Goal: Transaction & Acquisition: Purchase product/service

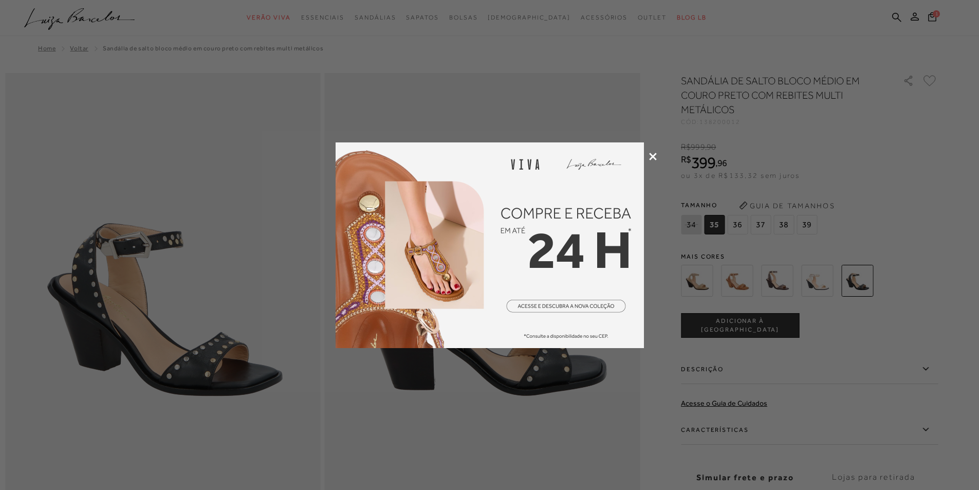
click at [653, 155] on icon at bounding box center [653, 157] width 8 height 8
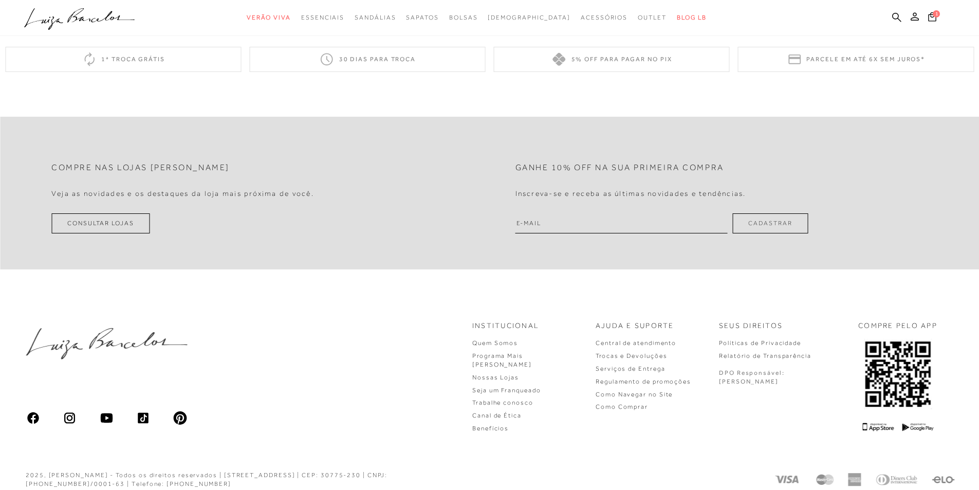
scroll to position [864, 0]
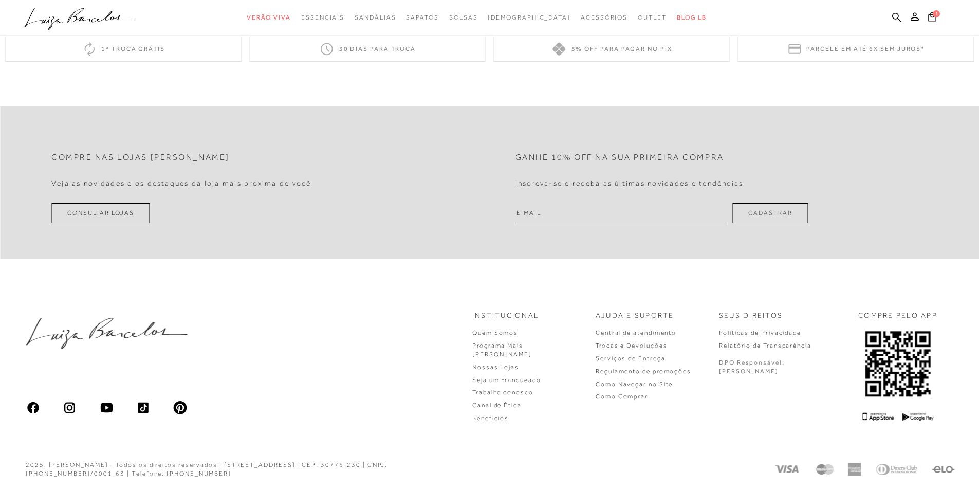
click at [939, 16] on span "1" at bounding box center [936, 13] width 7 height 7
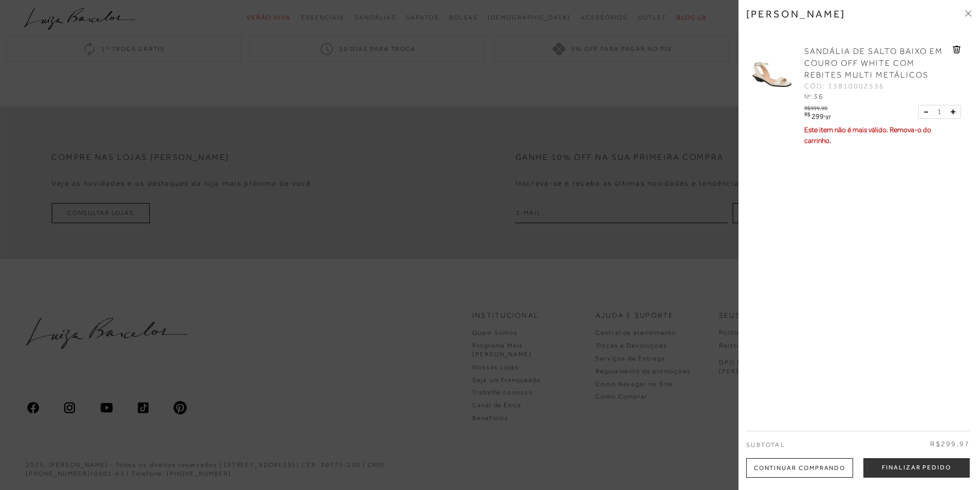
click at [957, 49] on icon at bounding box center [957, 50] width 1 height 4
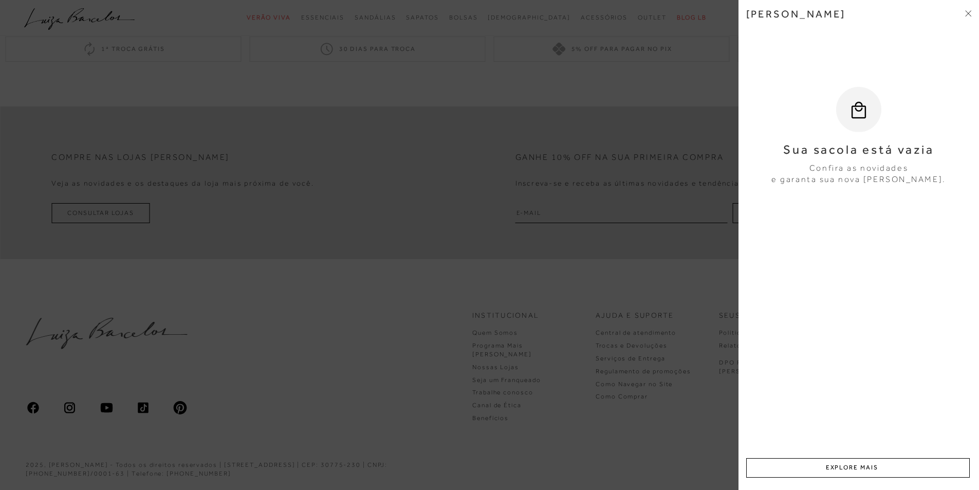
click at [332, 273] on div at bounding box center [489, 245] width 979 height 490
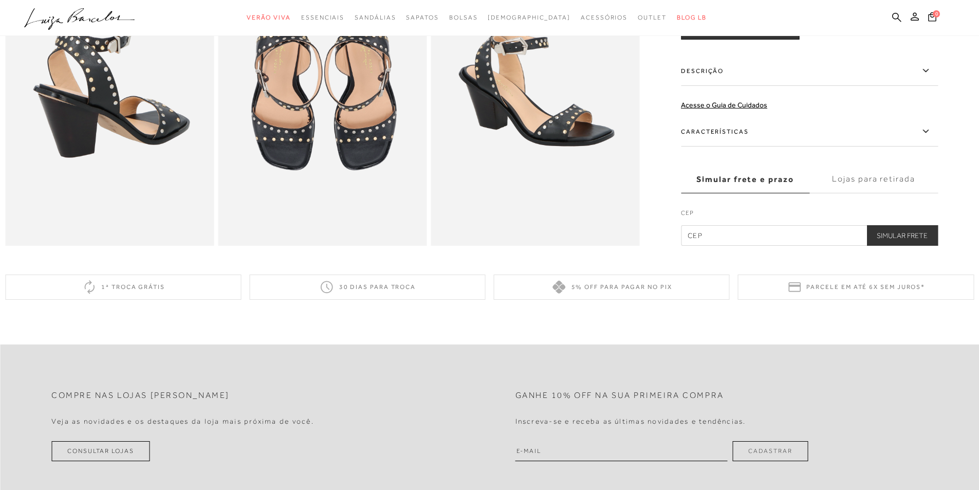
scroll to position [607, 0]
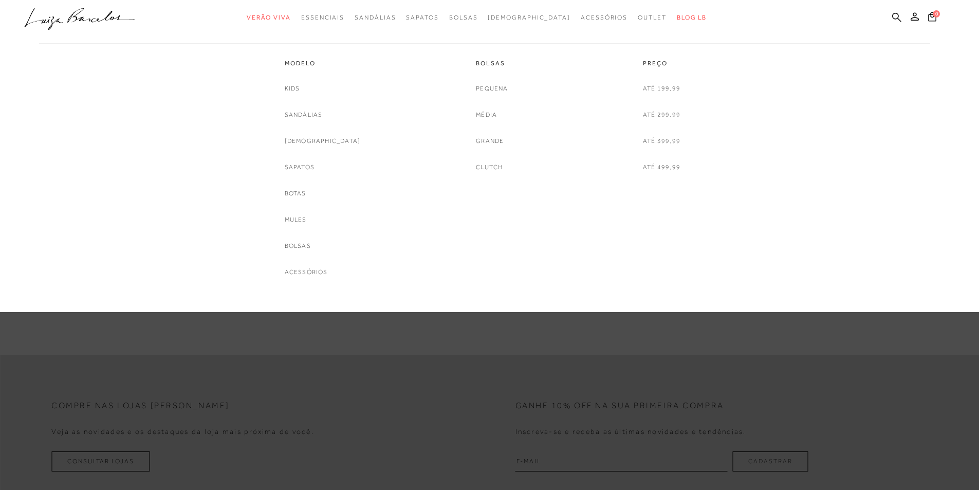
drag, startPoint x: 667, startPoint y: 87, endPoint x: 868, endPoint y: 198, distance: 229.8
click at [667, 87] on link "Até 199,99" at bounding box center [662, 88] width 38 height 11
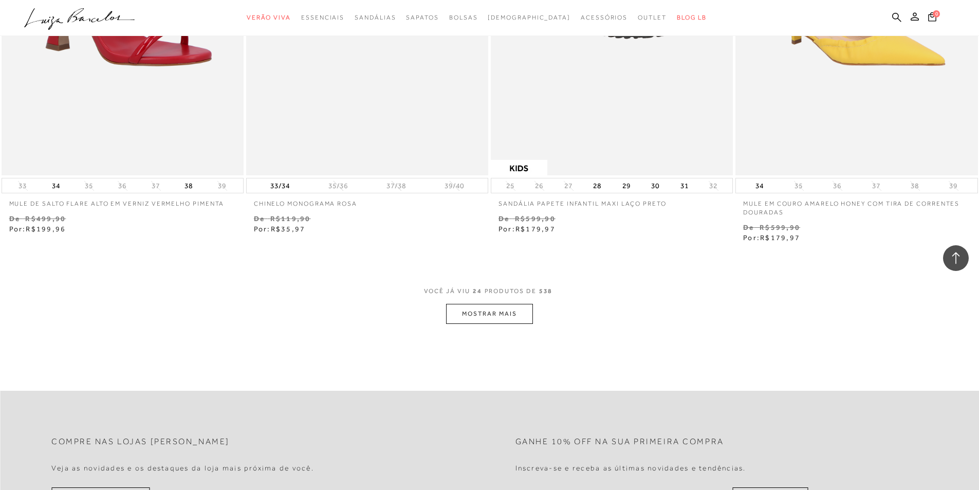
scroll to position [2466, 0]
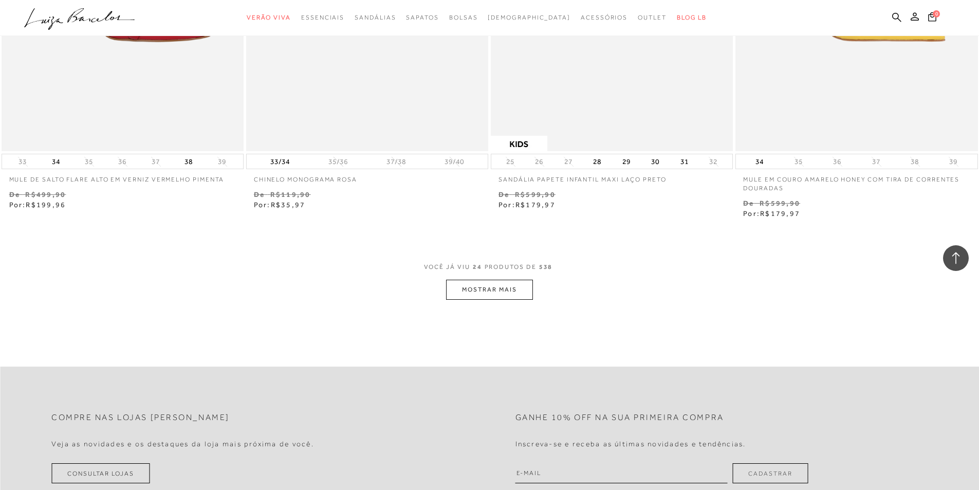
click at [514, 294] on button "MOSTRAR MAIS" at bounding box center [489, 290] width 86 height 20
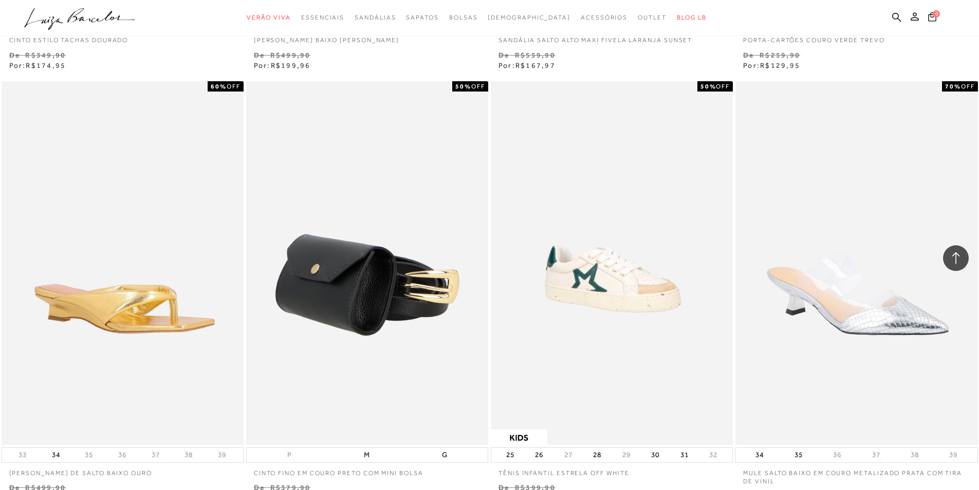
scroll to position [4419, 0]
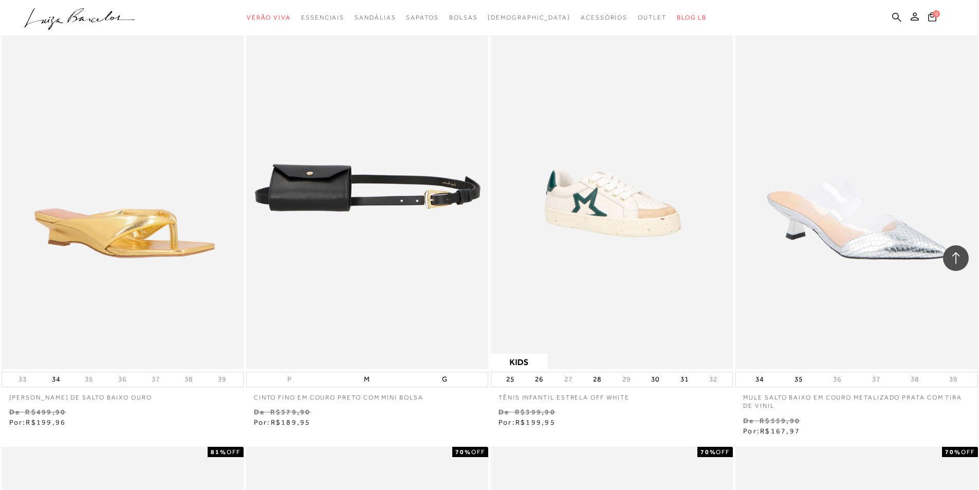
click at [317, 199] on img at bounding box center [367, 187] width 241 height 363
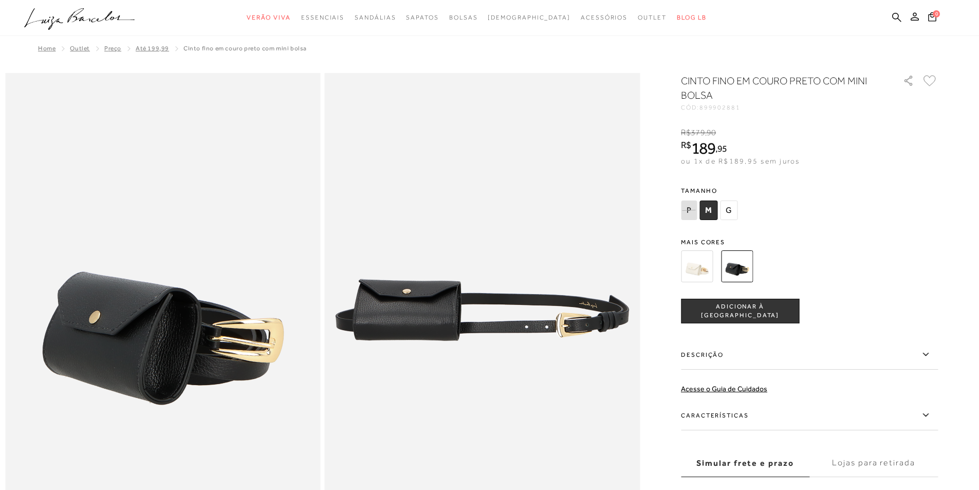
click at [751, 307] on span "ADICIONAR À [GEOGRAPHIC_DATA]" at bounding box center [739, 311] width 117 height 18
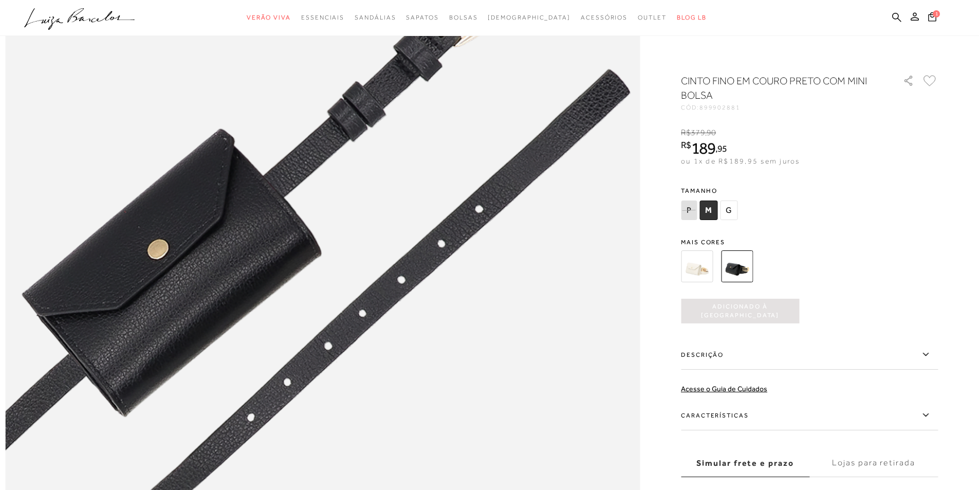
scroll to position [637, 0]
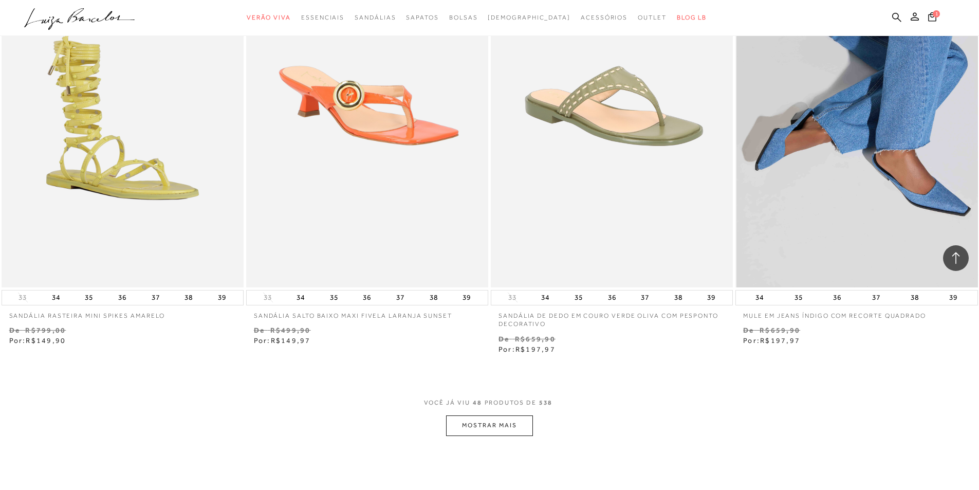
scroll to position [5087, 0]
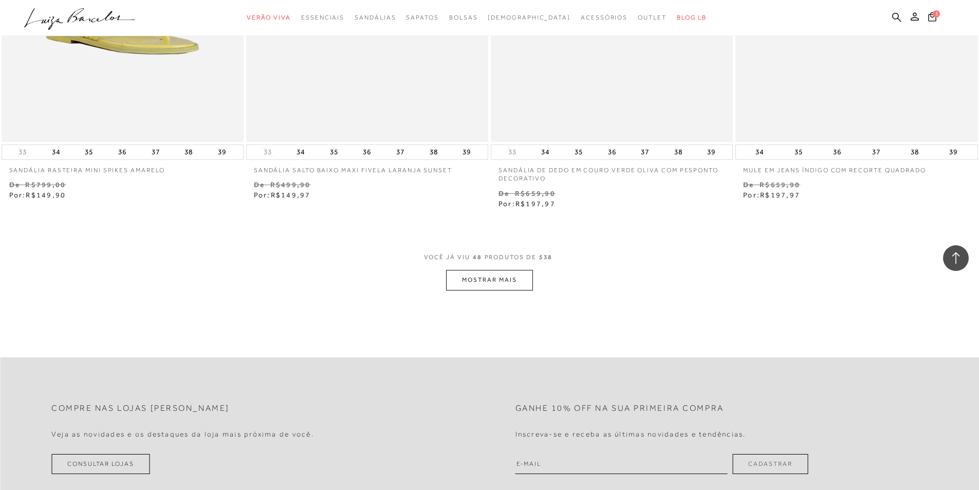
click at [501, 278] on button "MOSTRAR MAIS" at bounding box center [489, 280] width 86 height 20
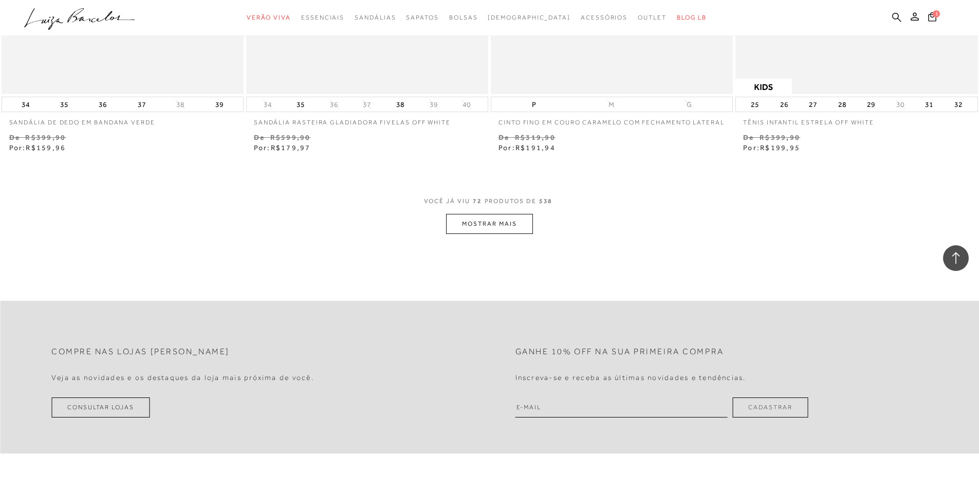
scroll to position [7758, 0]
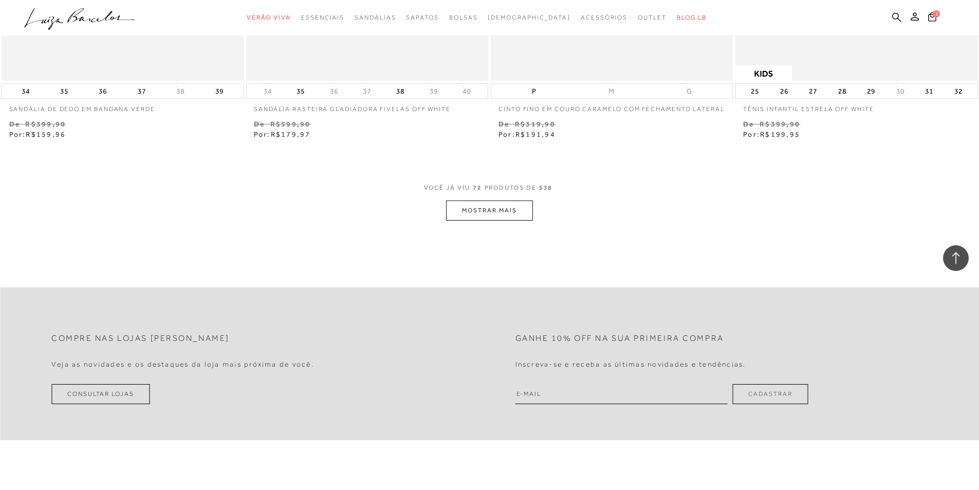
click at [492, 220] on button "MOSTRAR MAIS" at bounding box center [489, 210] width 86 height 20
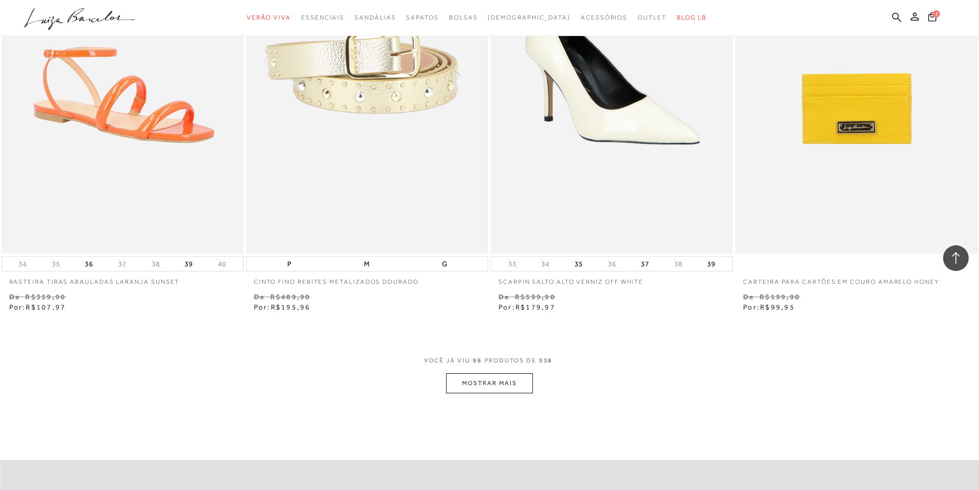
scroll to position [10327, 0]
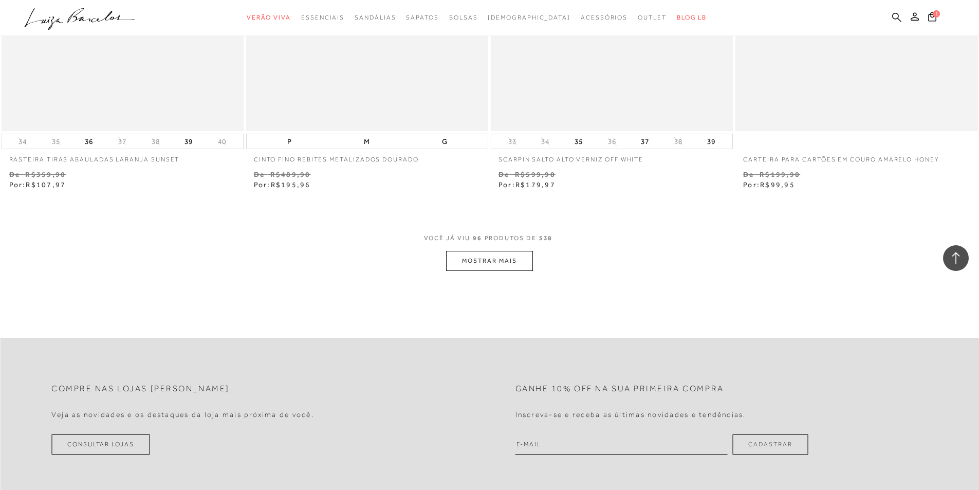
click at [487, 271] on button "MOSTRAR MAIS" at bounding box center [489, 261] width 86 height 20
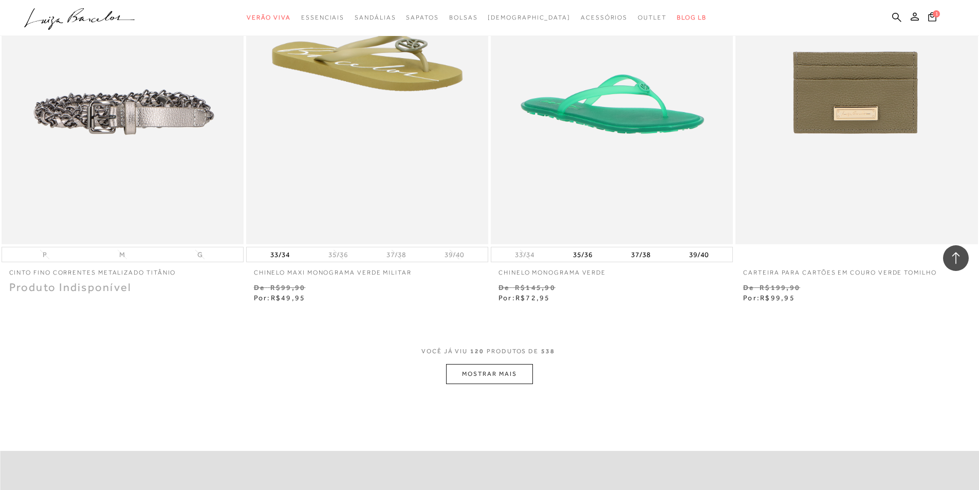
scroll to position [12897, 0]
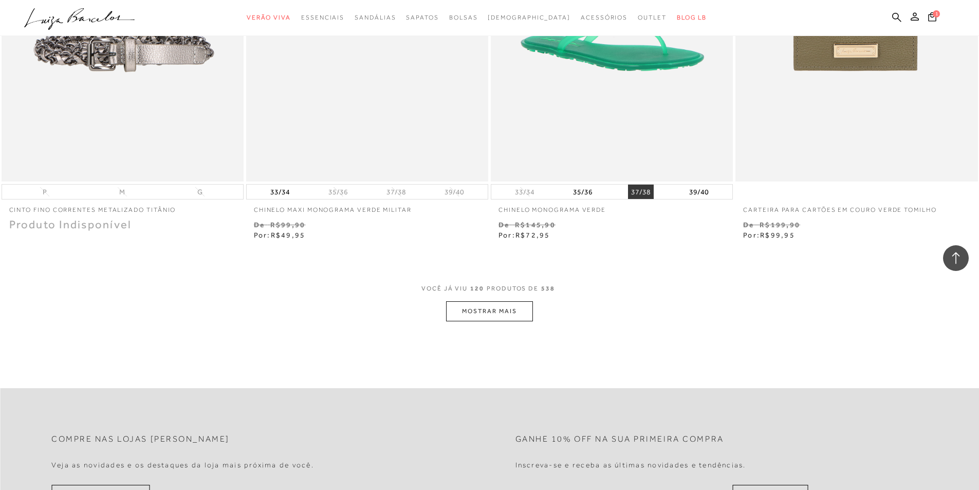
click at [640, 199] on button "37/38" at bounding box center [641, 191] width 26 height 14
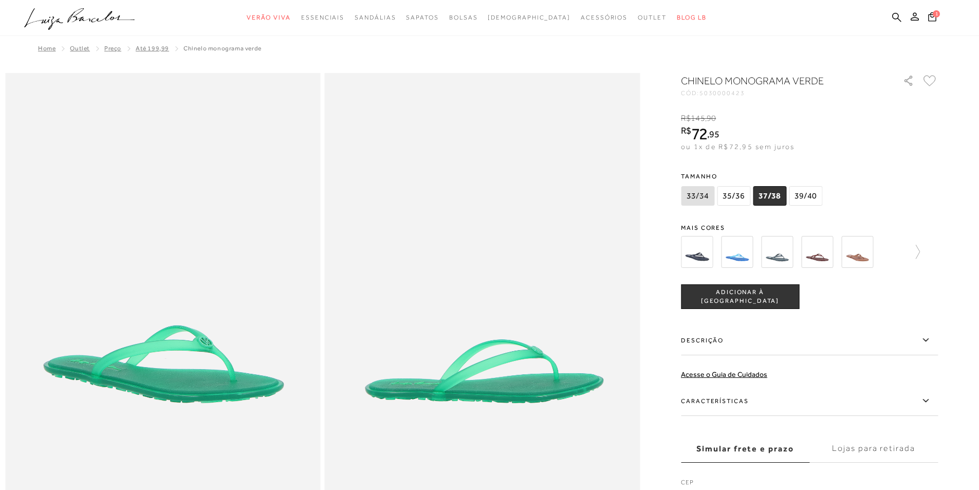
click at [749, 293] on span "ADICIONAR À [GEOGRAPHIC_DATA]" at bounding box center [739, 297] width 117 height 18
click at [865, 252] on img at bounding box center [857, 252] width 32 height 32
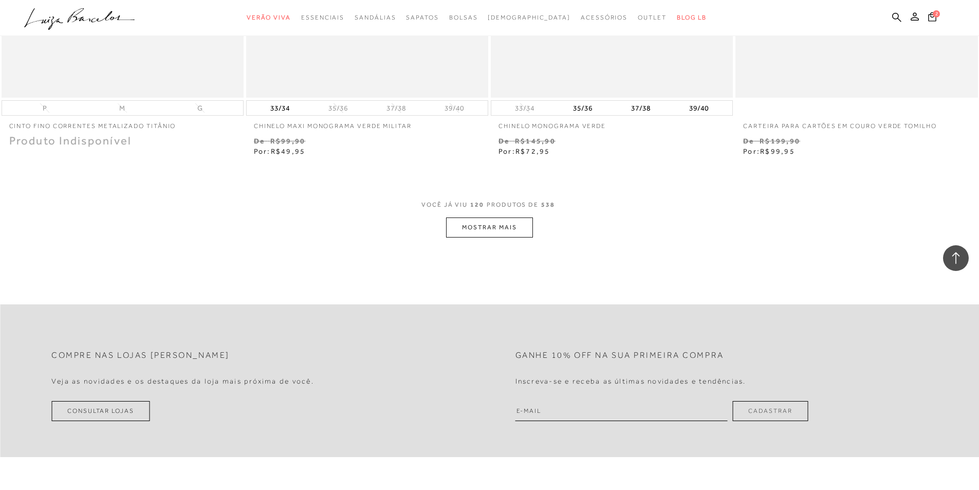
scroll to position [12983, 0]
click at [491, 235] on button "MOSTRAR MAIS" at bounding box center [489, 225] width 86 height 20
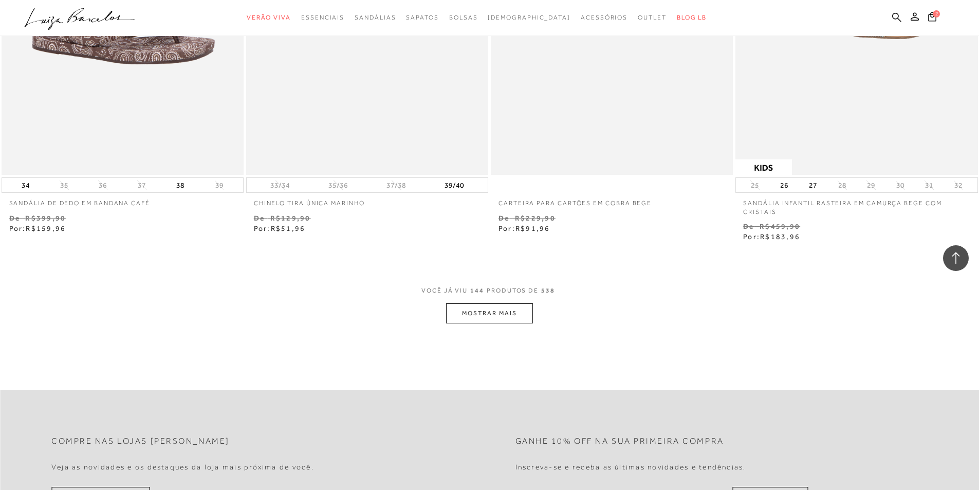
scroll to position [15552, 0]
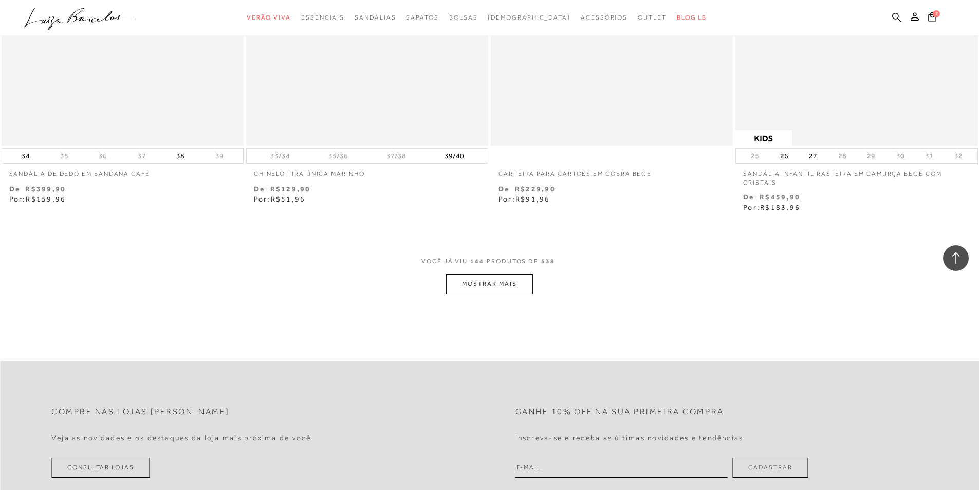
click at [504, 294] on button "MOSTRAR MAIS" at bounding box center [489, 284] width 86 height 20
